Goal: Download file/media: Obtain a digital file from the website

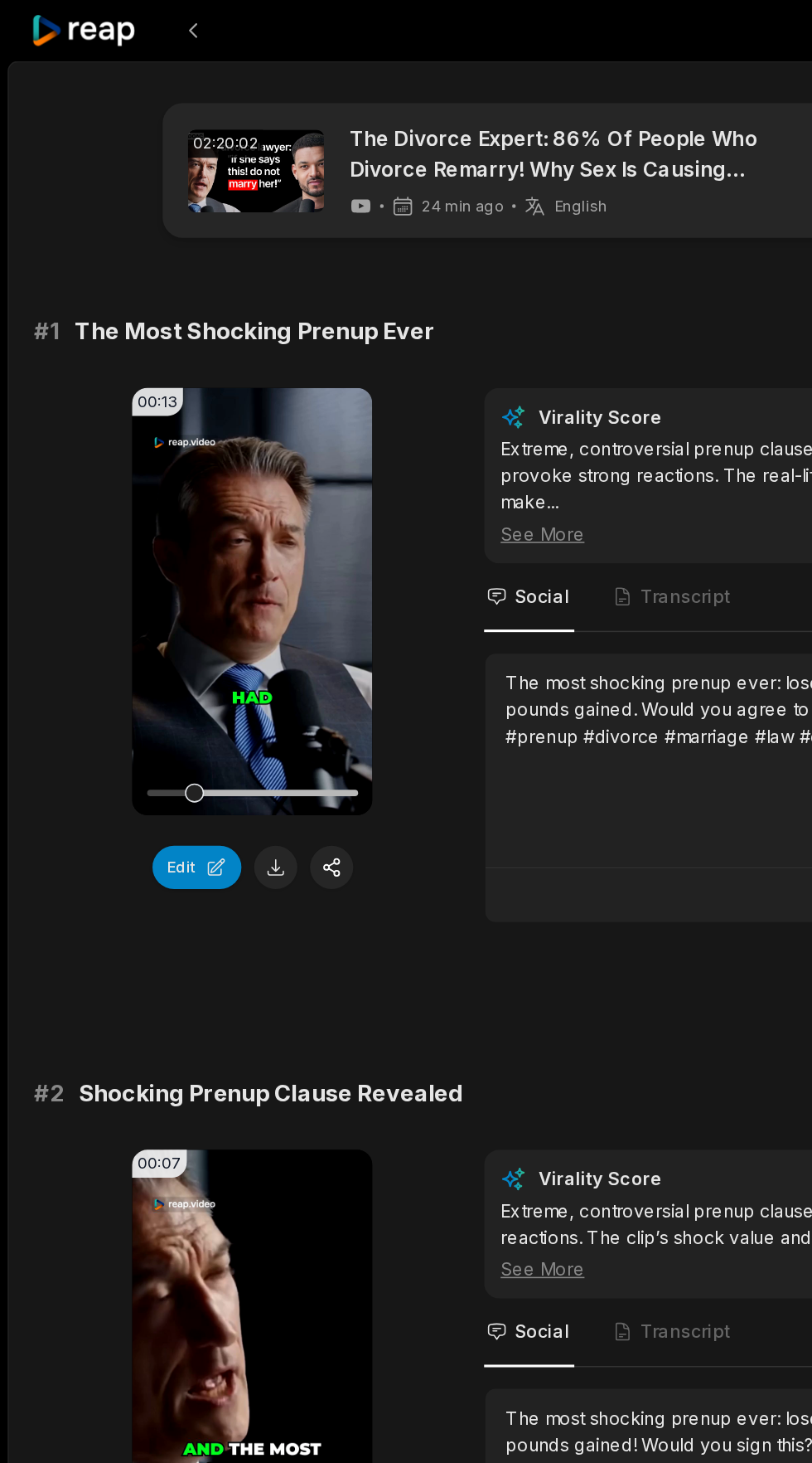
click at [174, 392] on icon at bounding box center [165, 392] width 20 height 20
click at [154, 401] on video "Your browser does not support mp4 format." at bounding box center [164, 392] width 157 height 278
click at [151, 394] on video "Your browser does not support mp4 format." at bounding box center [164, 392] width 157 height 278
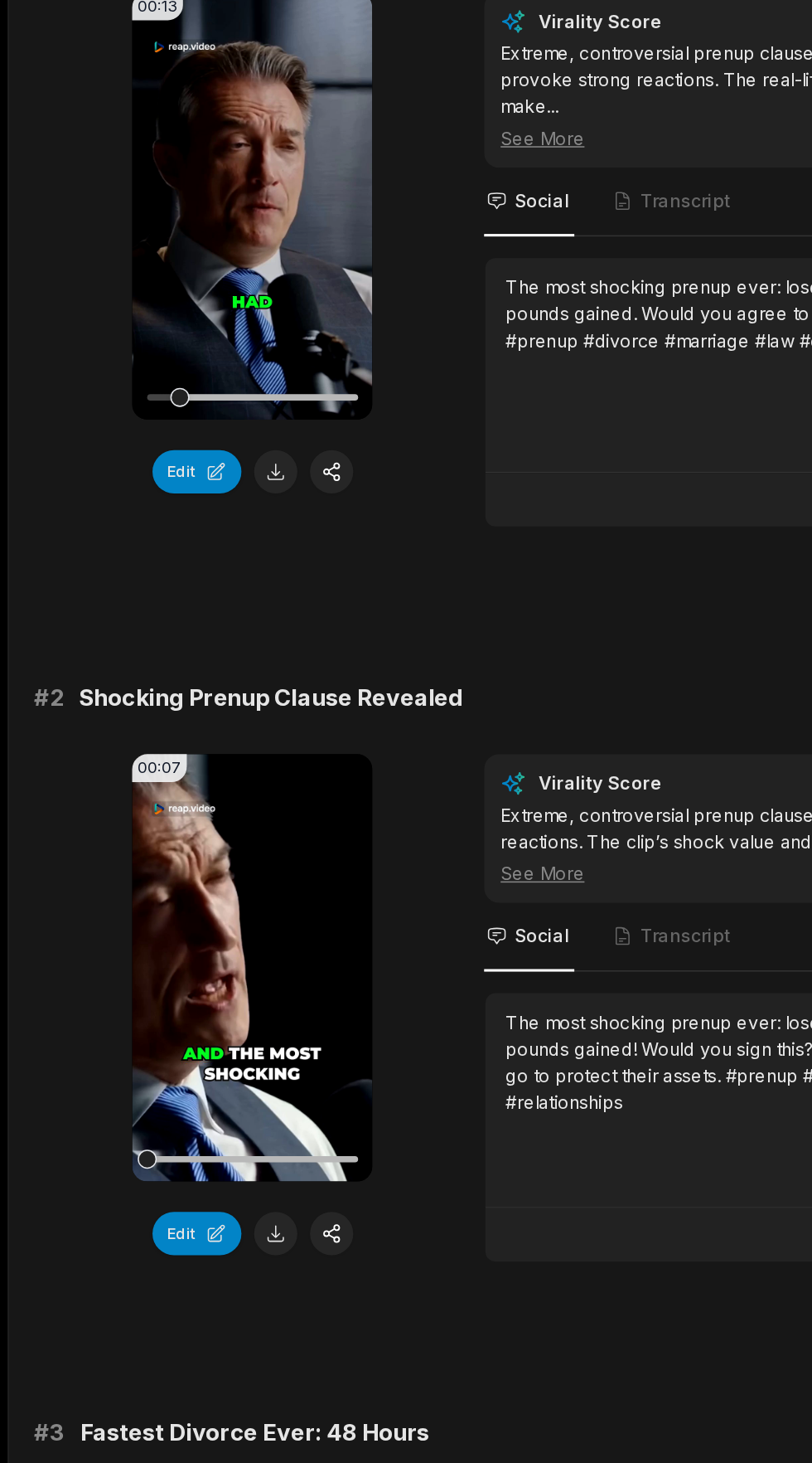
click at [140, 897] on video "Your browser does not support mp4 format." at bounding box center [164, 889] width 157 height 278
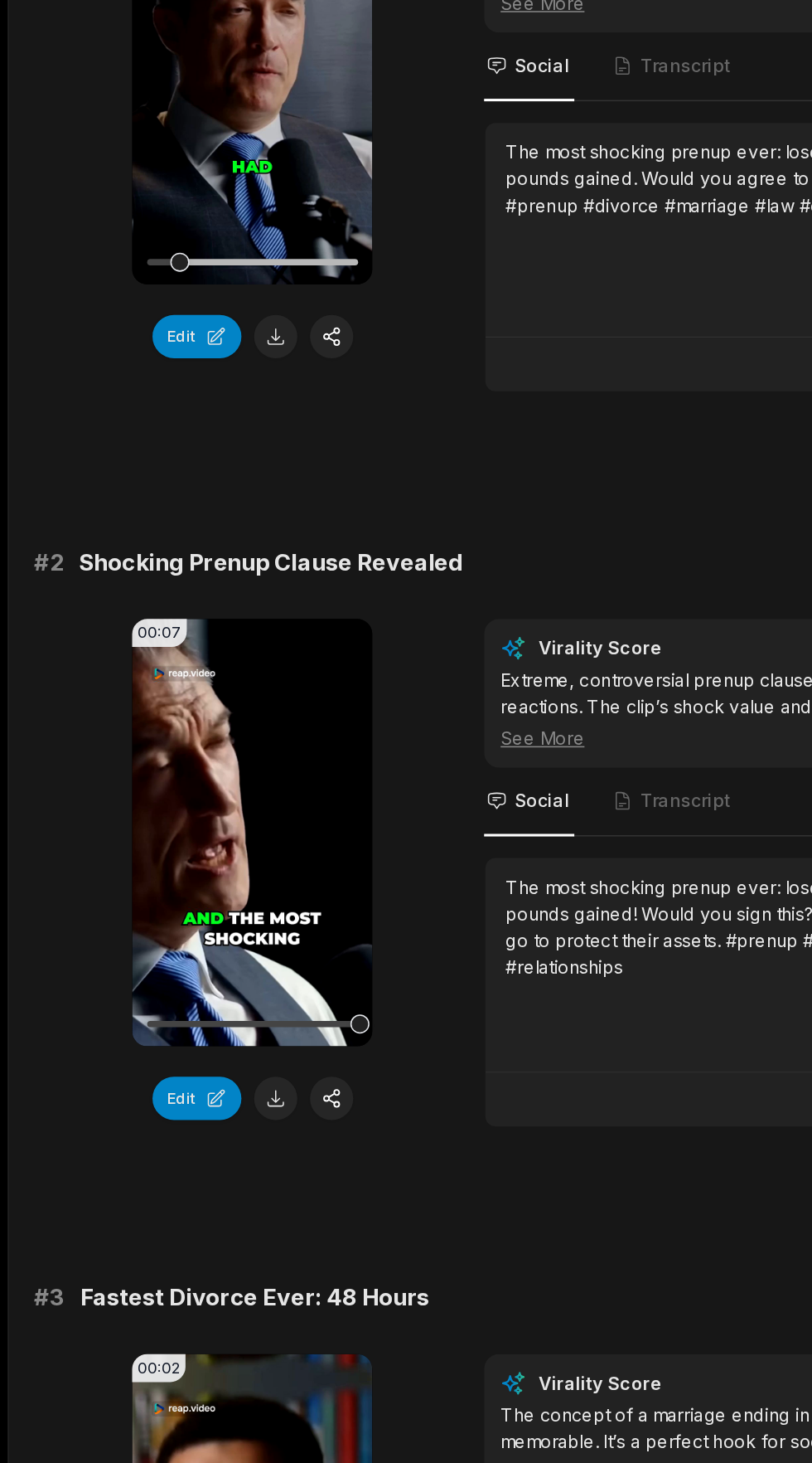
click at [189, 1067] on button at bounding box center [180, 1062] width 28 height 29
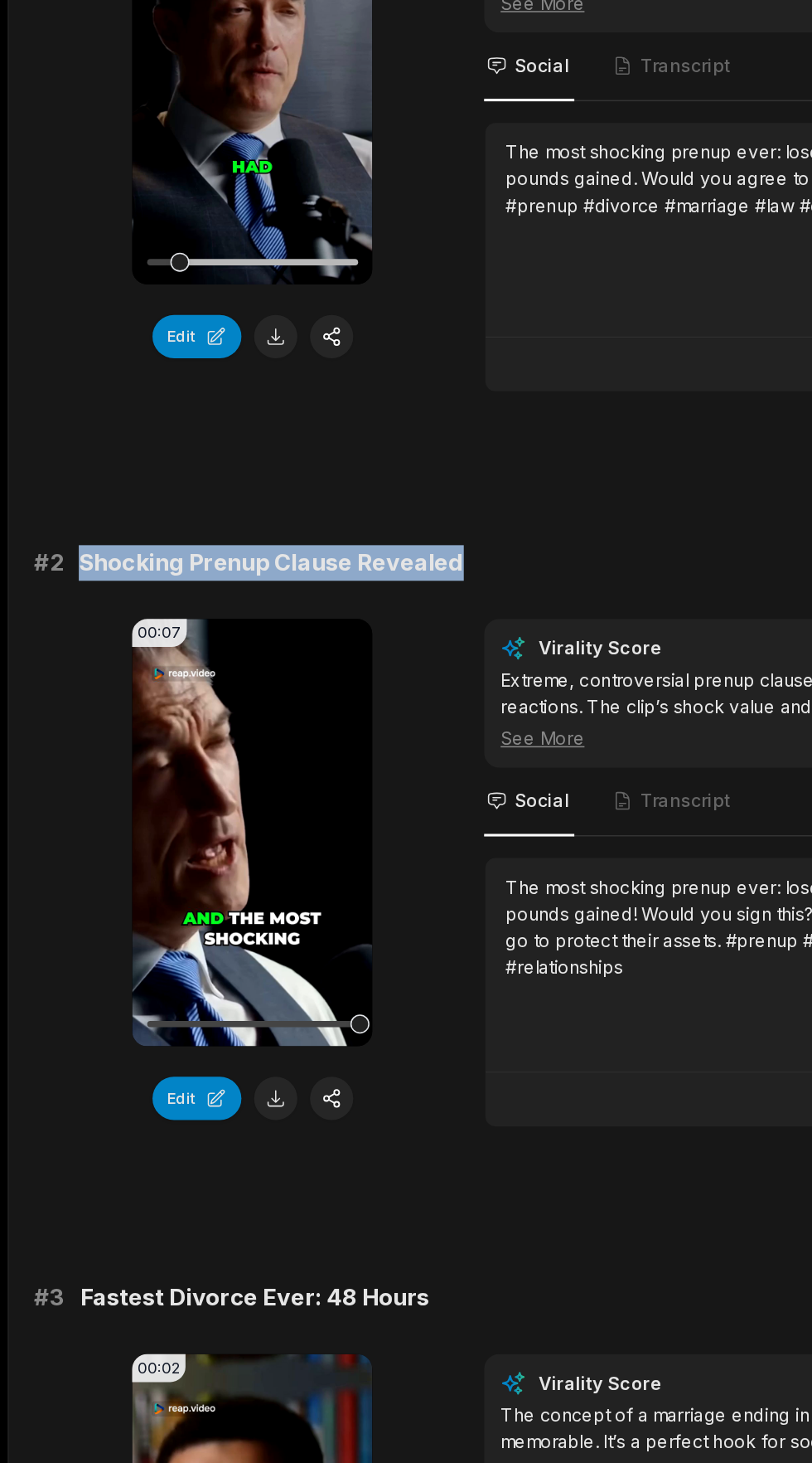
copy span "Shocking Prenup Clause Revealed"
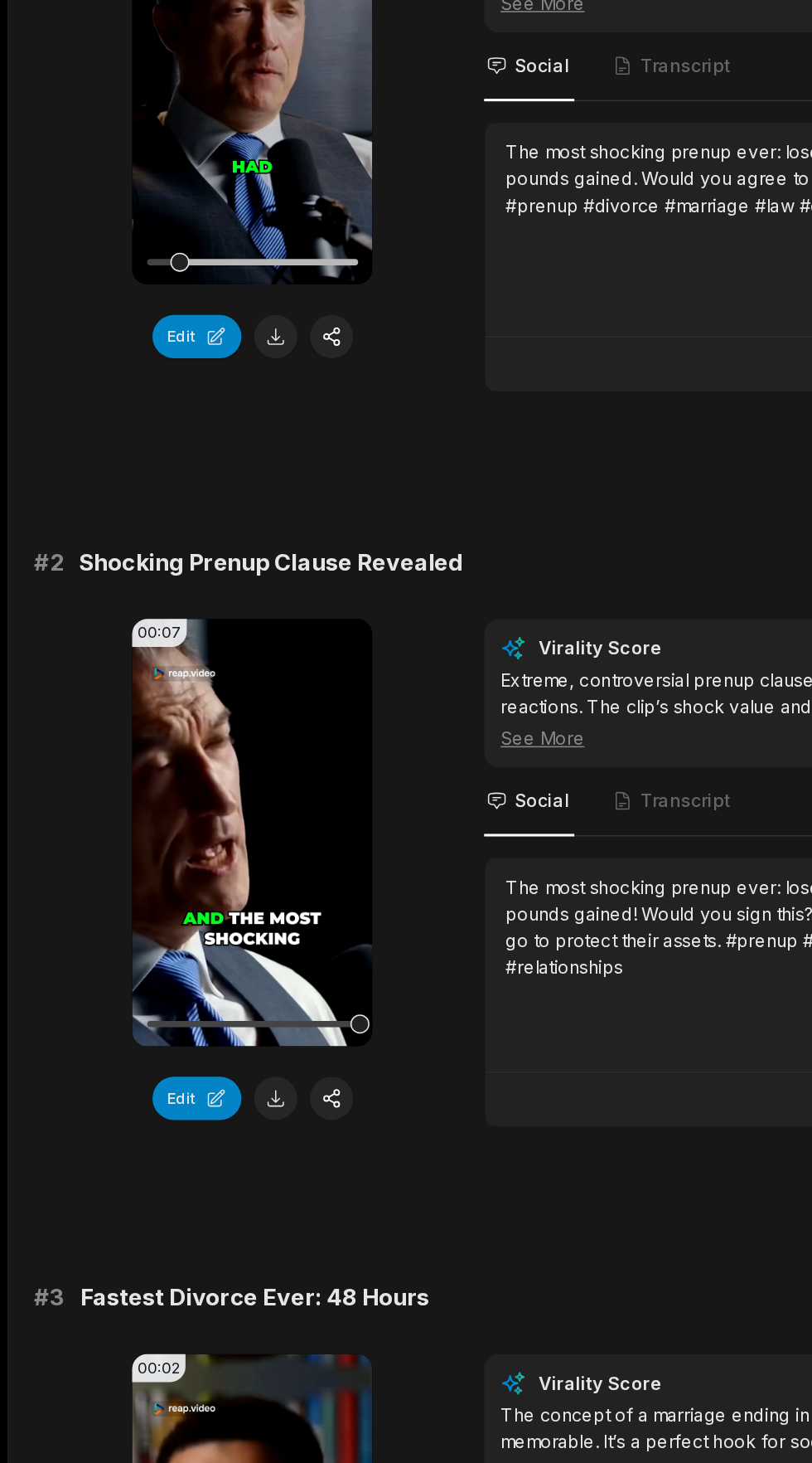
click at [184, 1069] on button at bounding box center [180, 1062] width 28 height 29
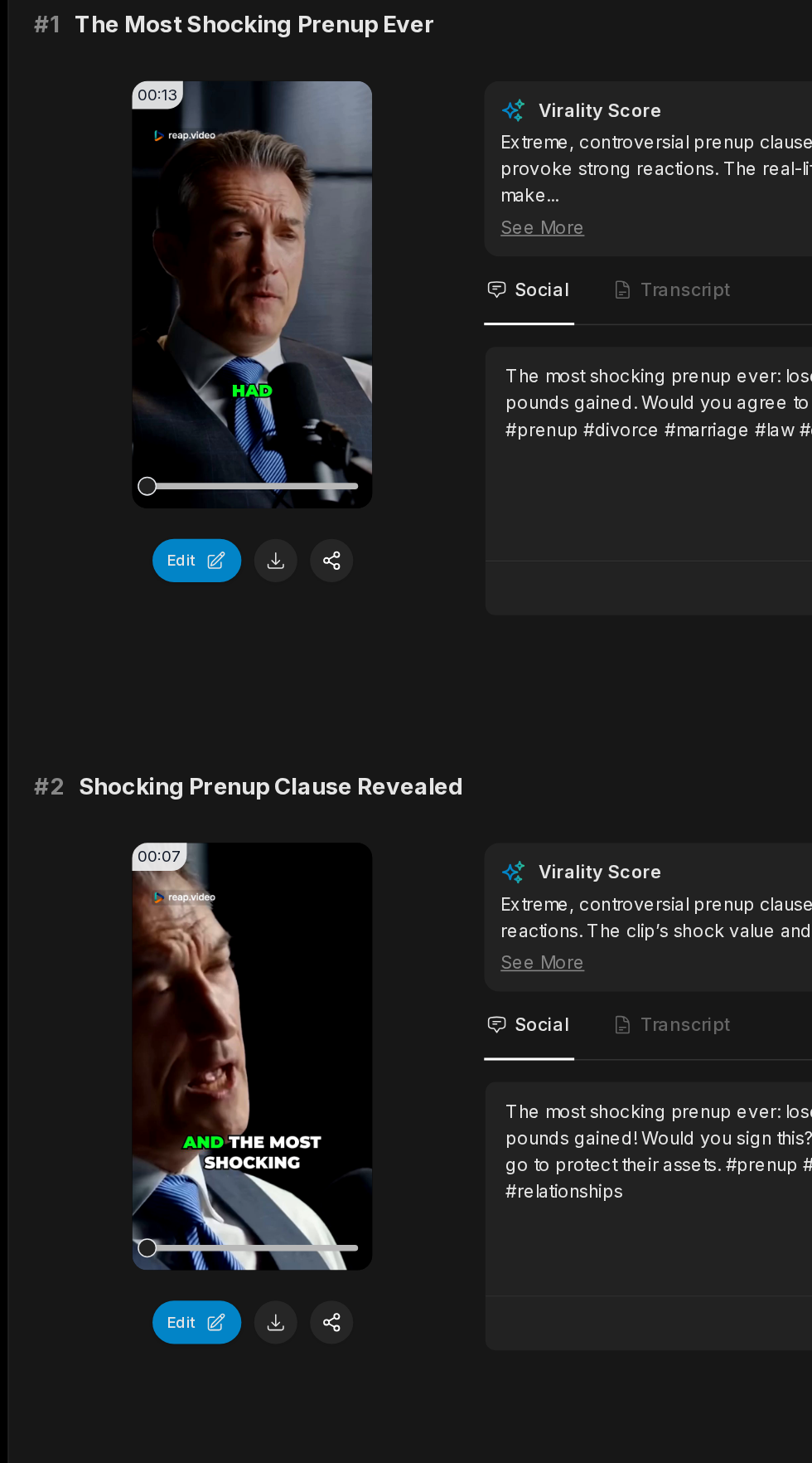
click at [184, 1066] on button at bounding box center [180, 1062] width 28 height 29
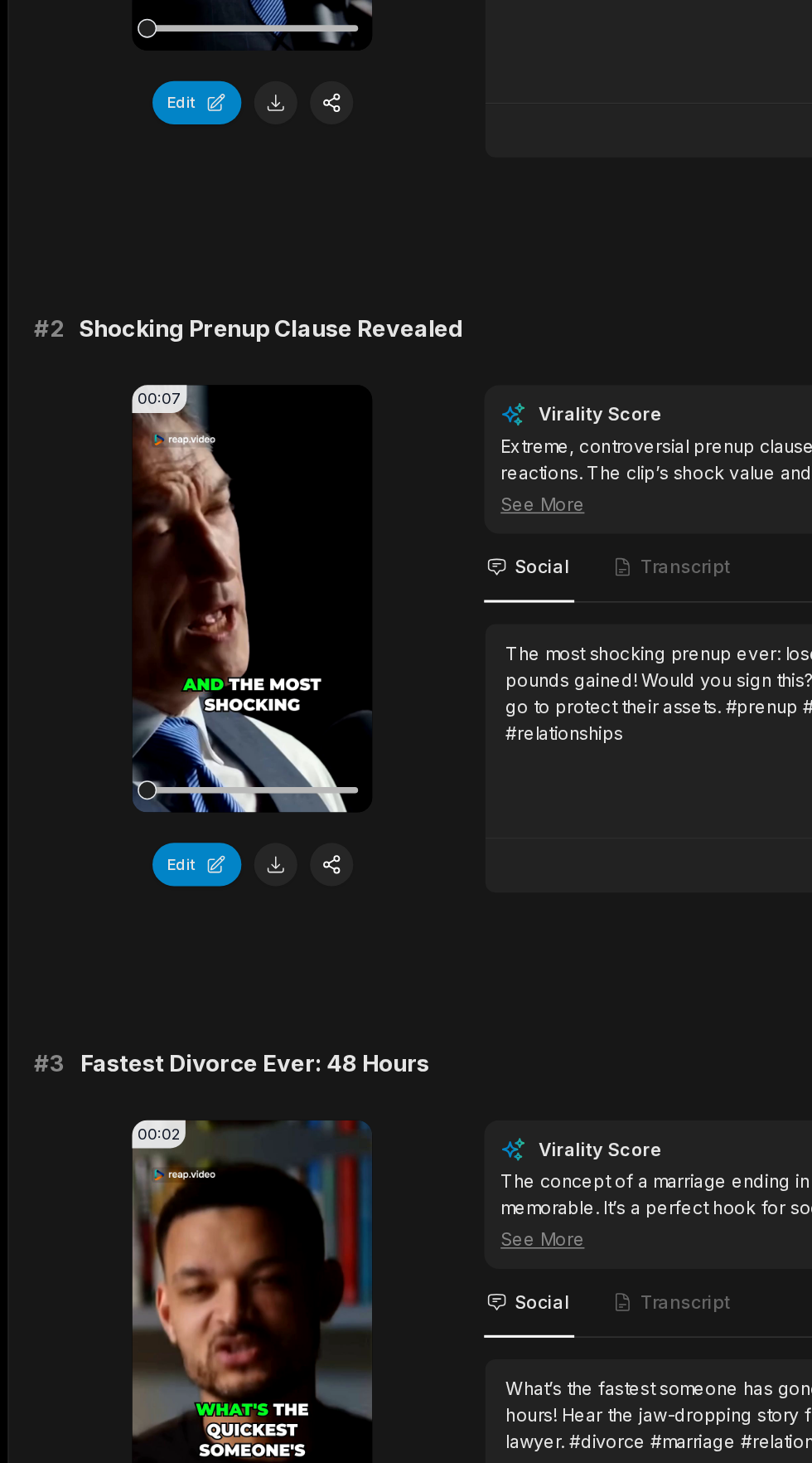
scroll to position [591, 0]
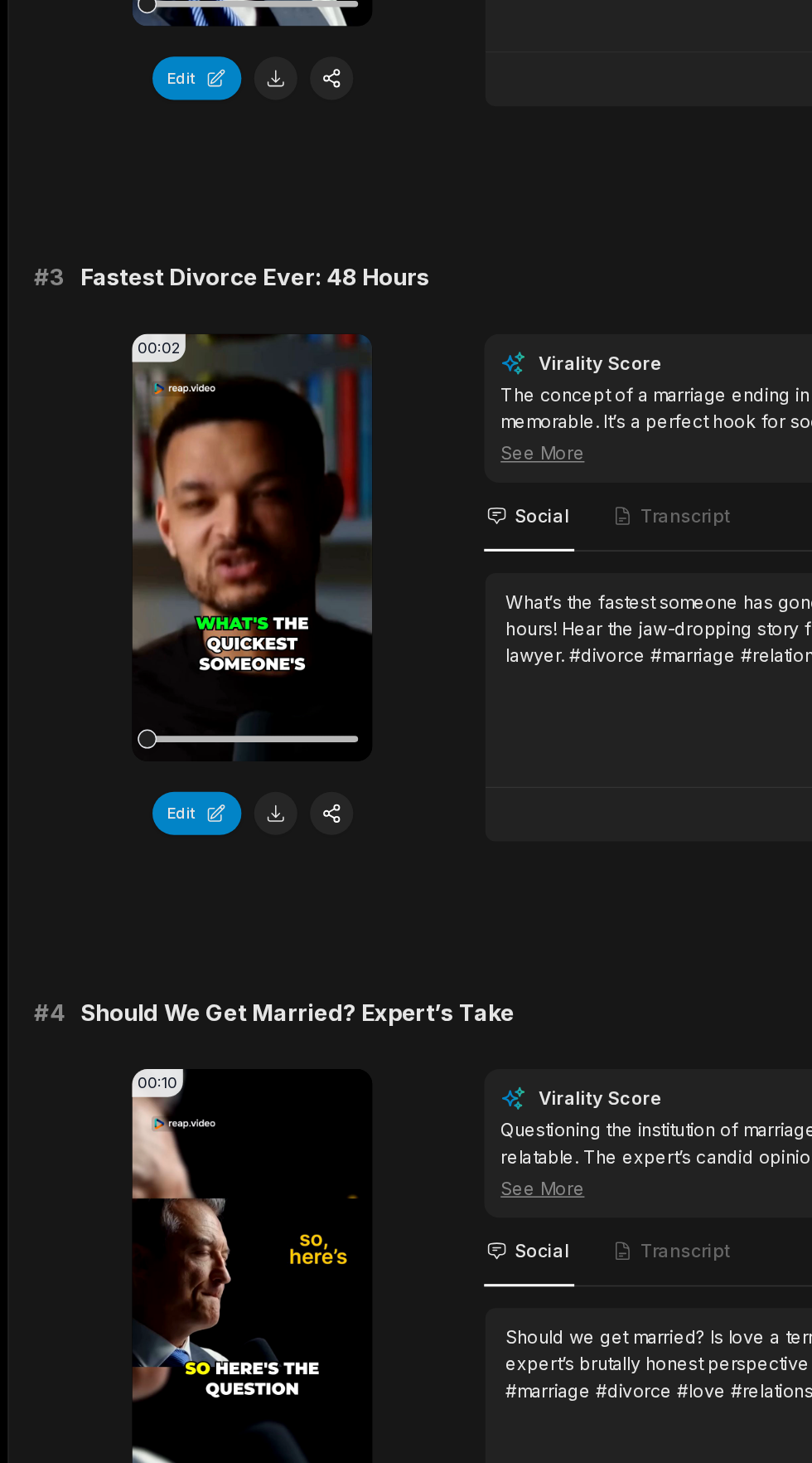
click at [173, 762] on video "Your browser does not support mp4 format." at bounding box center [164, 777] width 157 height 278
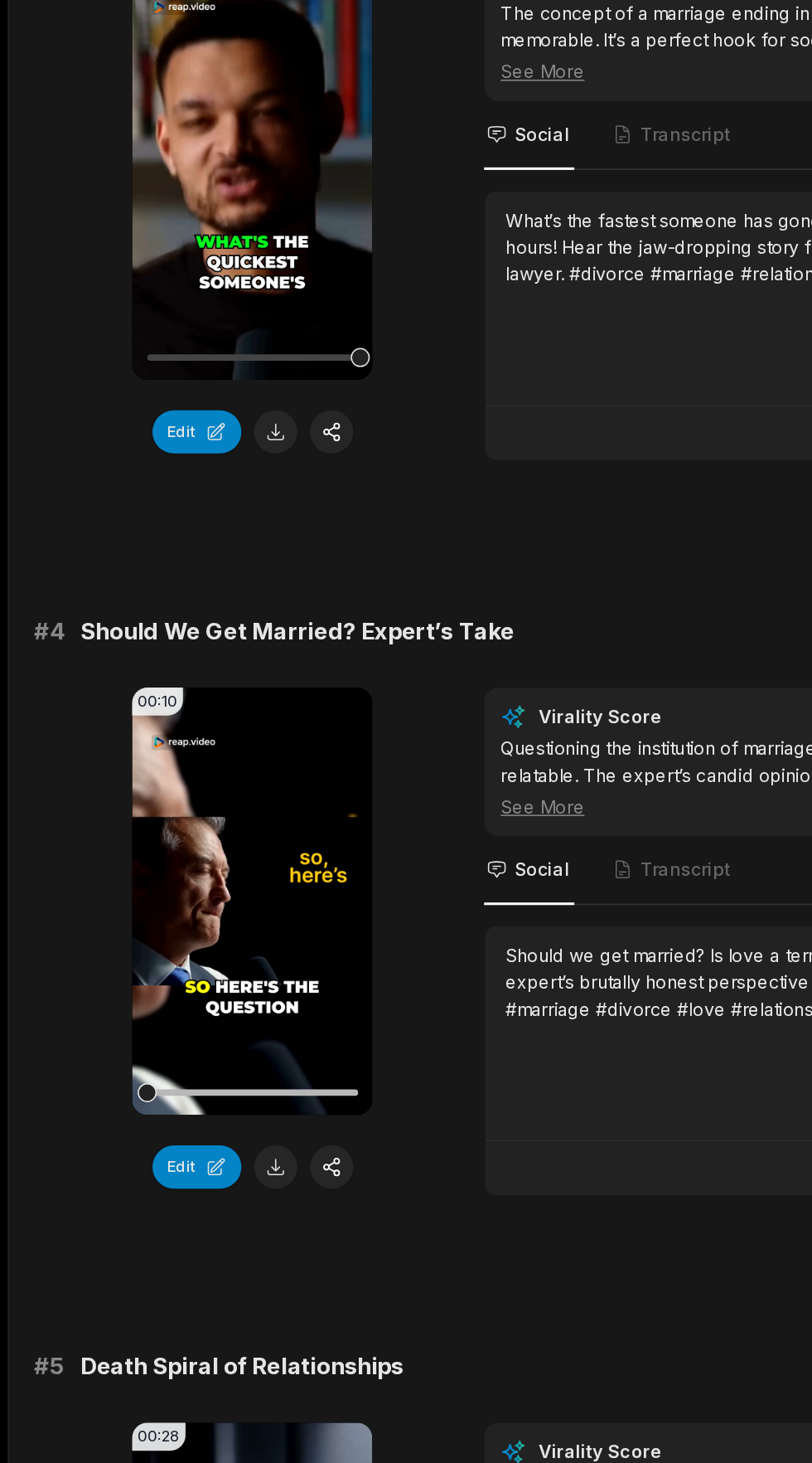
scroll to position [752, 0]
click at [175, 1085] on video "Your browser does not support mp4 format." at bounding box center [164, 1095] width 157 height 278
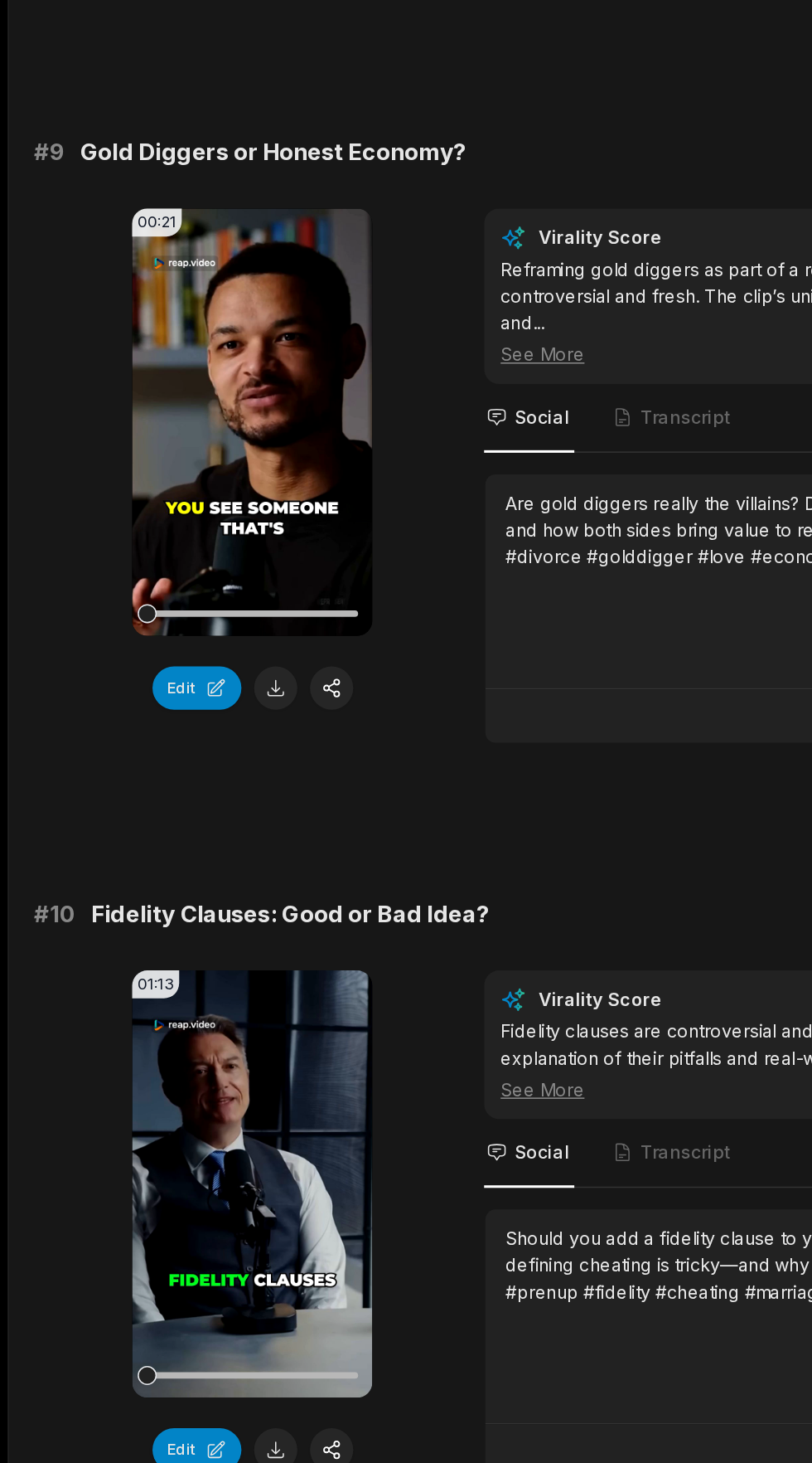
scroll to position [3687, 0]
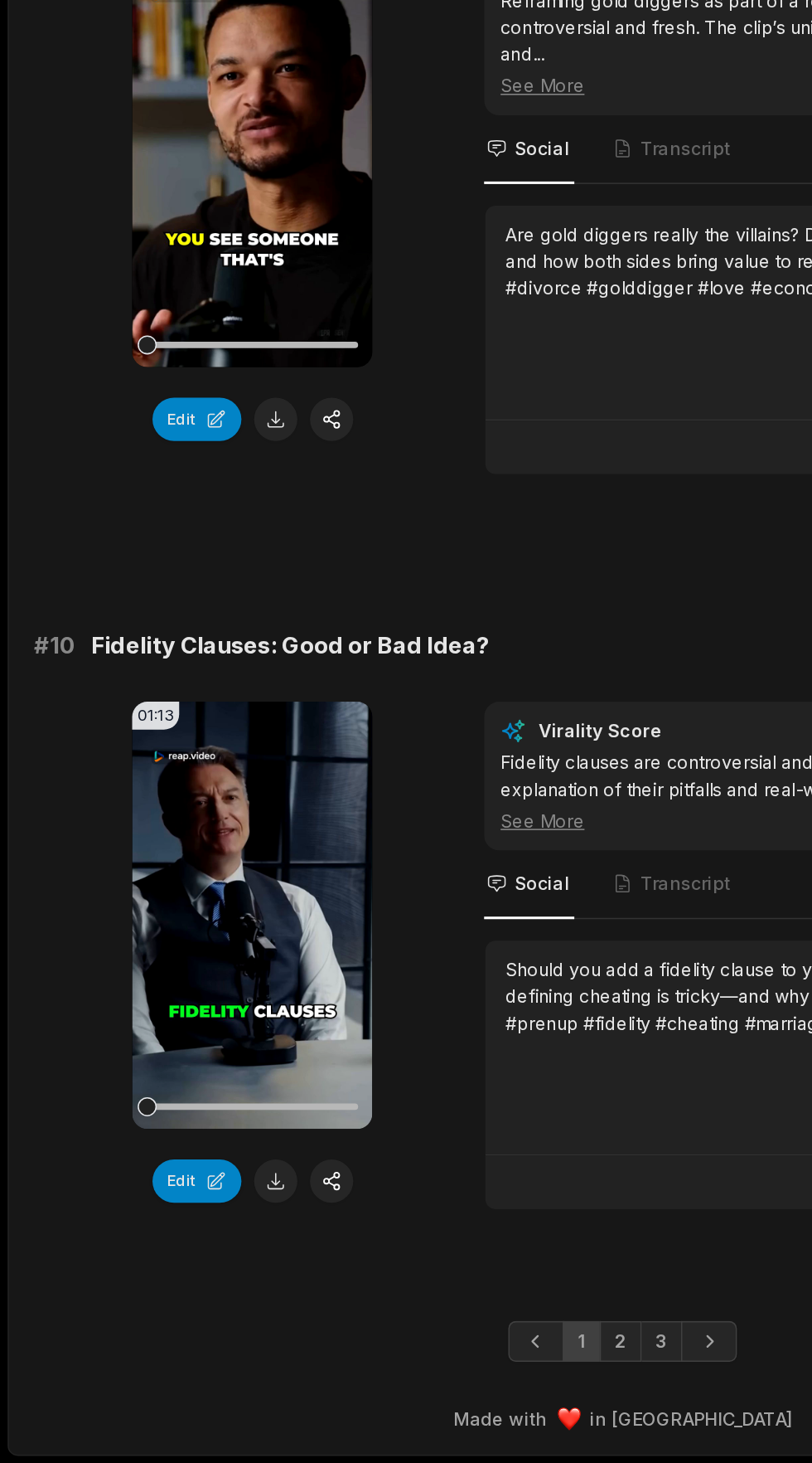
click at [405, 1385] on link "2" at bounding box center [405, 1383] width 28 height 27
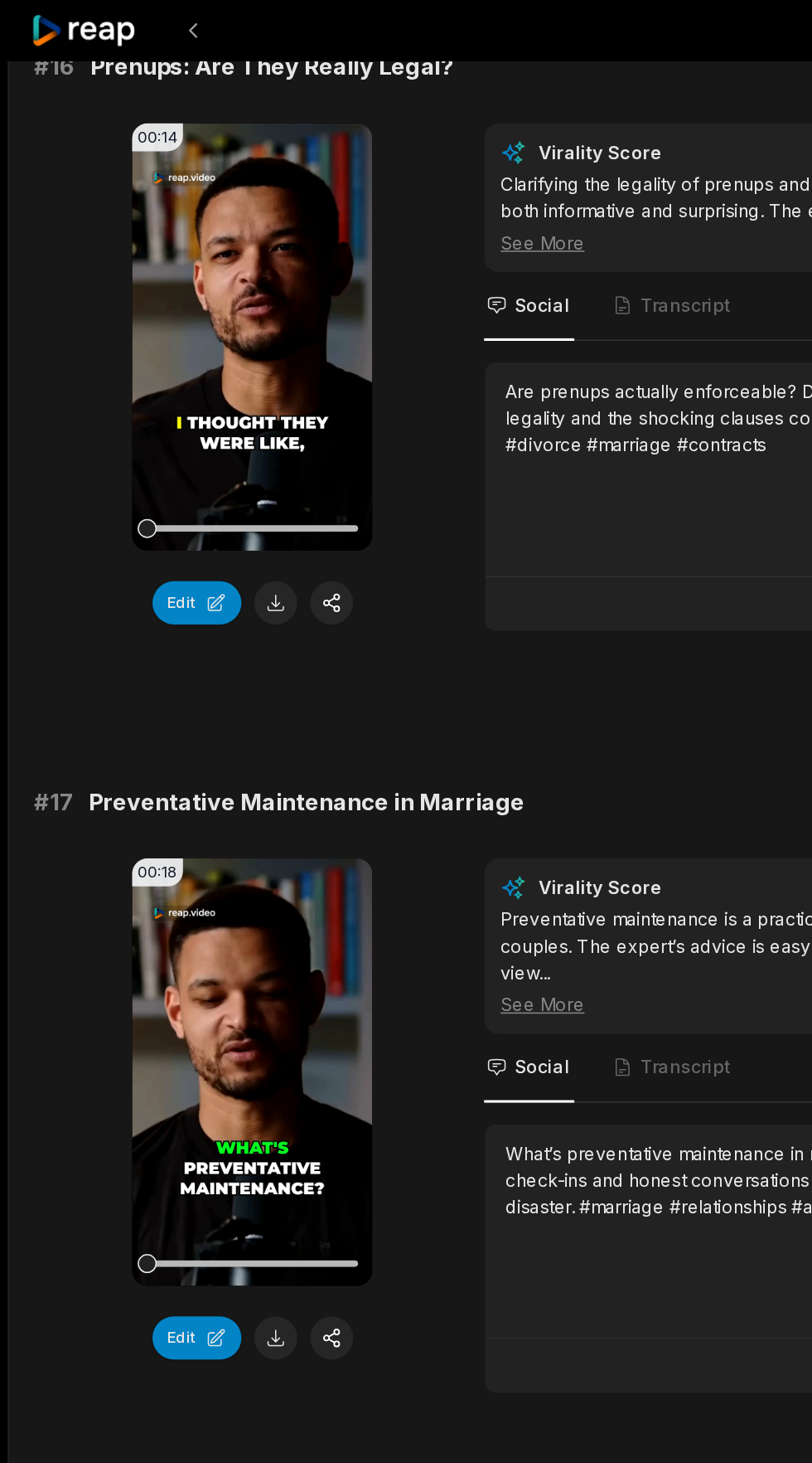
scroll to position [2577, 0]
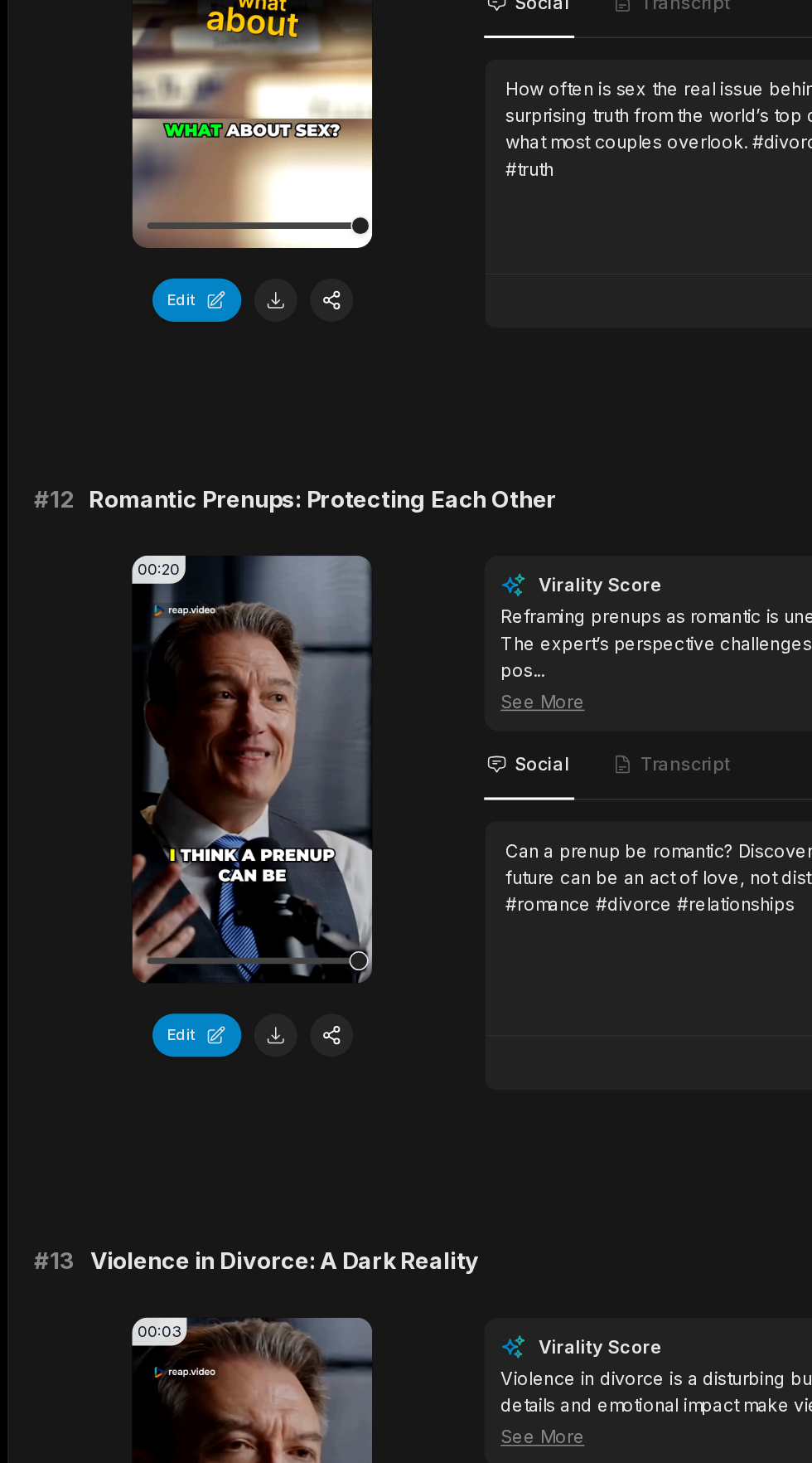
click at [159, 877] on icon at bounding box center [164, 871] width 13 height 14
click at [157, 878] on icon at bounding box center [165, 872] width 20 height 20
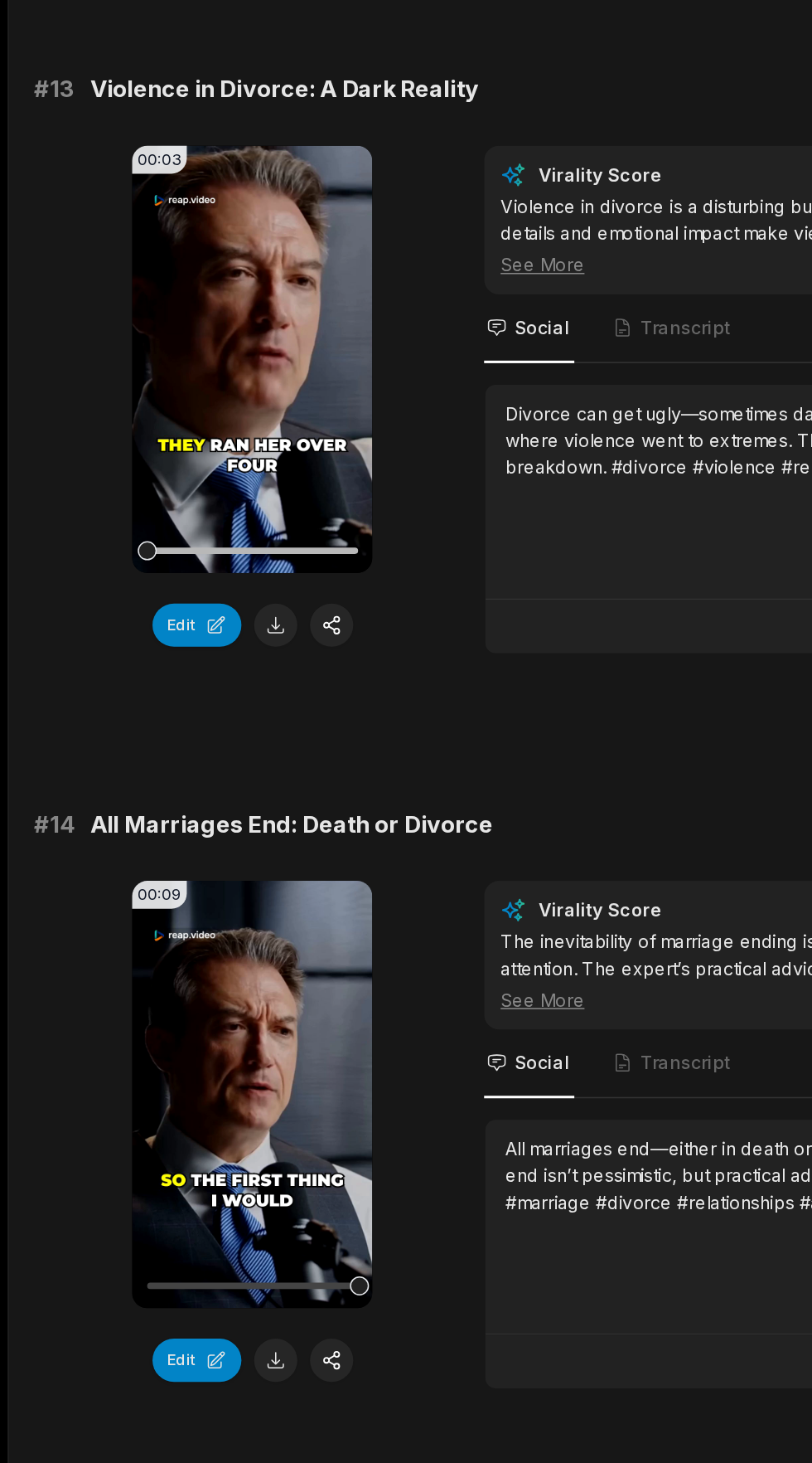
scroll to position [627, 0]
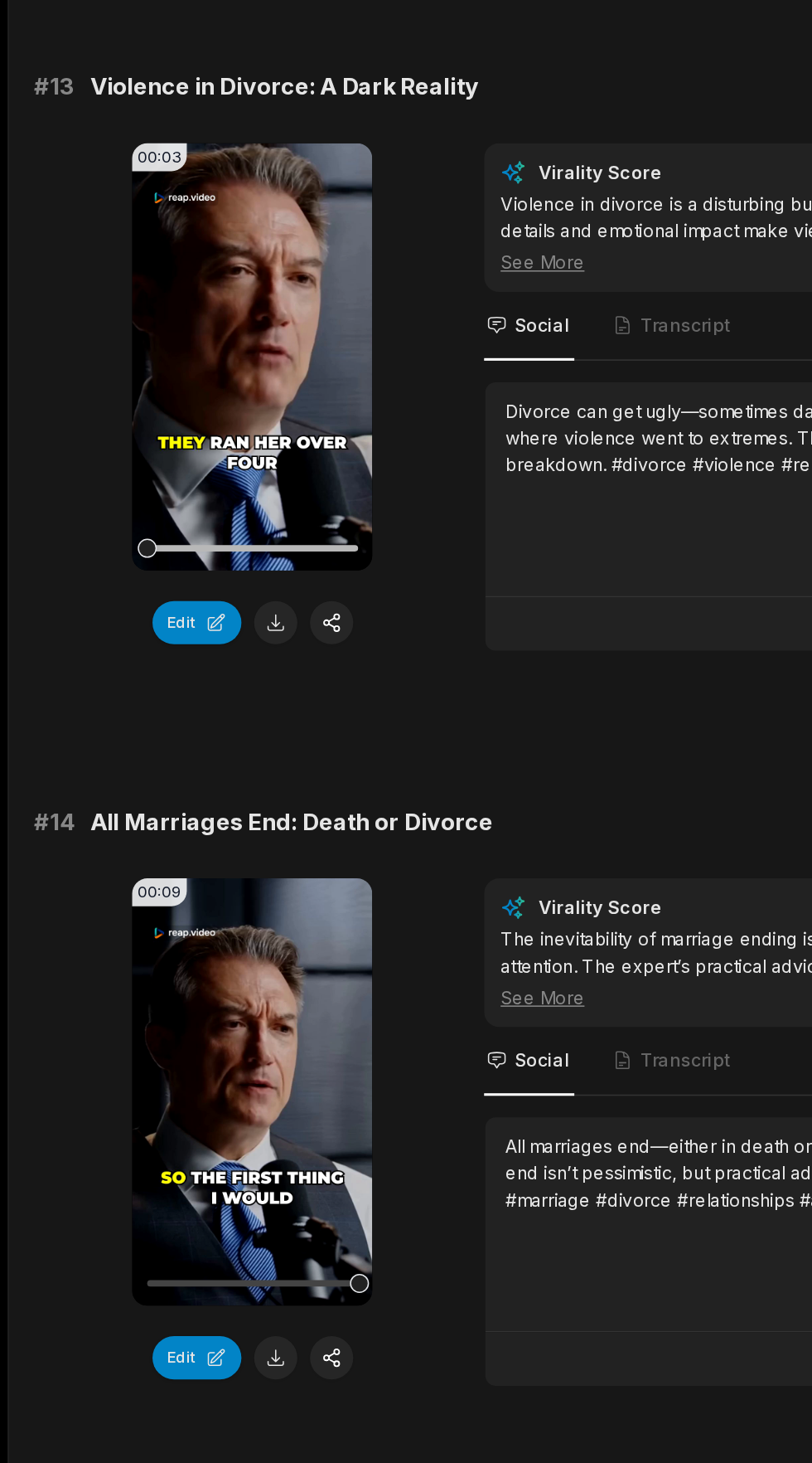
click at [155, 741] on icon at bounding box center [165, 741] width 20 height 20
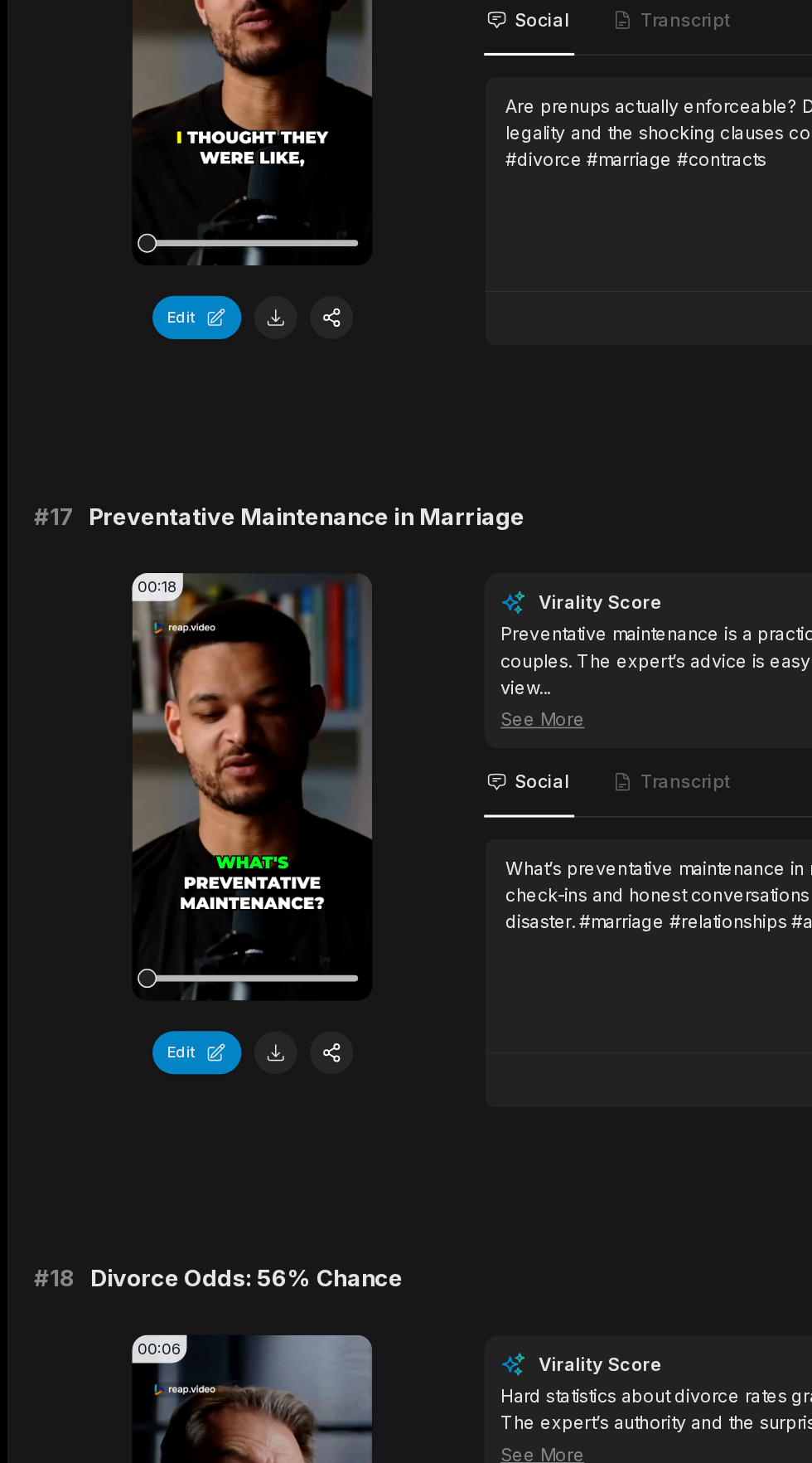
scroll to position [2277, 0]
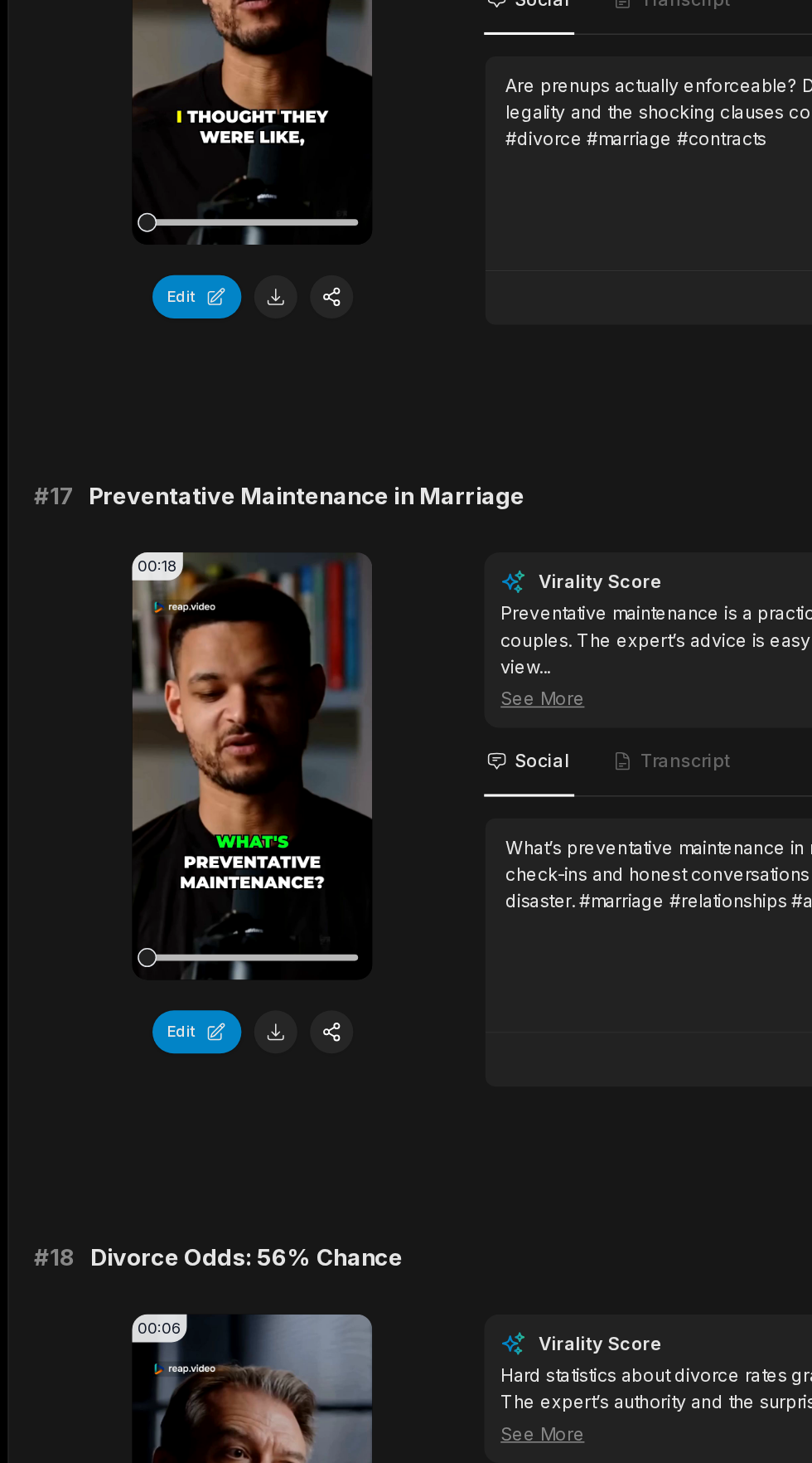
click at [159, 986] on video "Your browser does not support mp4 format." at bounding box center [164, 1009] width 157 height 278
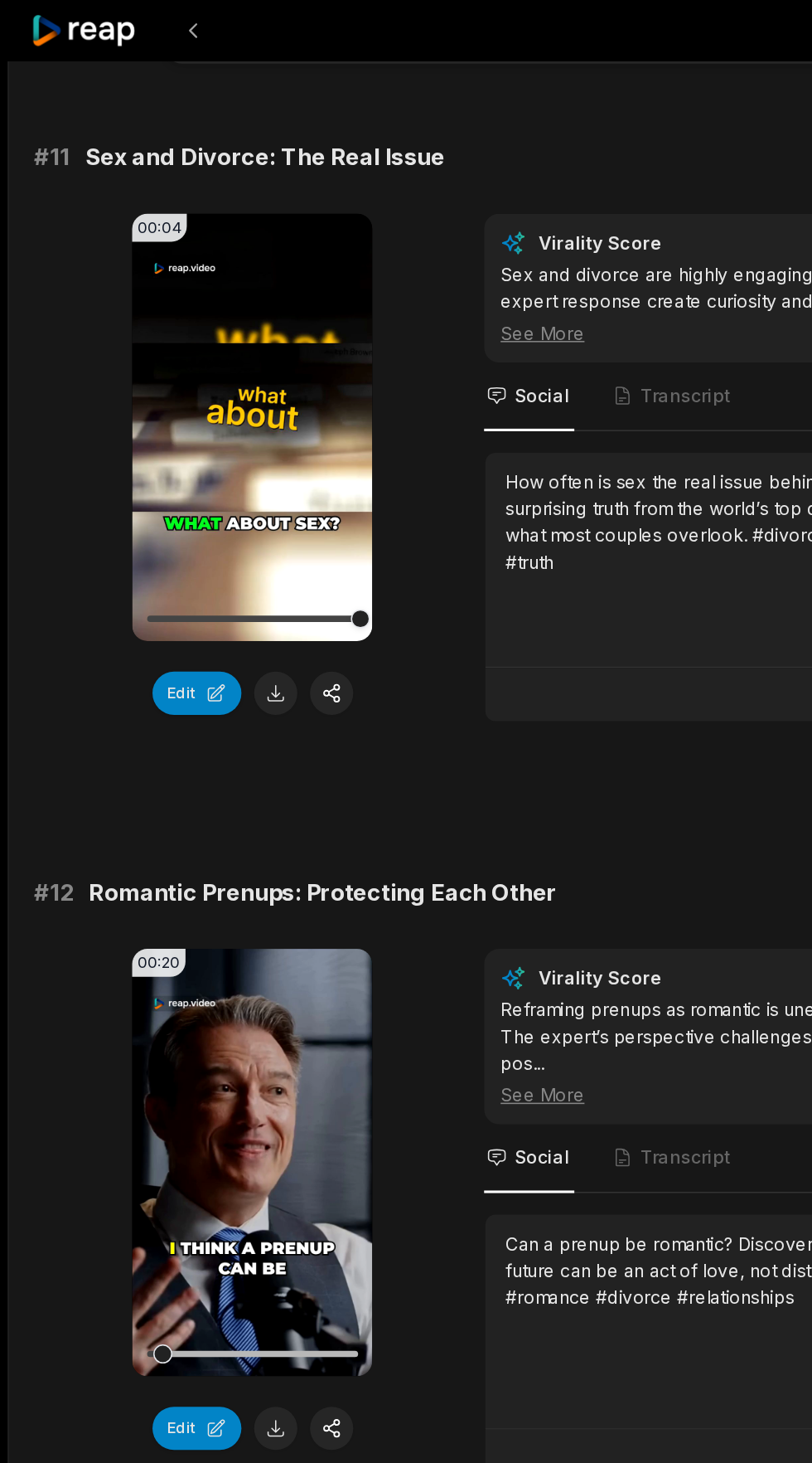
scroll to position [0, 0]
